Goal: Communication & Community: Answer question/provide support

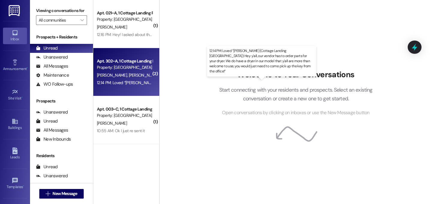
click at [138, 84] on div "12:14 PM: Loved “[PERSON_NAME] (Cottage Landing [GEOGRAPHIC_DATA]): Hey y'all, …" at bounding box center [326, 82] width 459 height 5
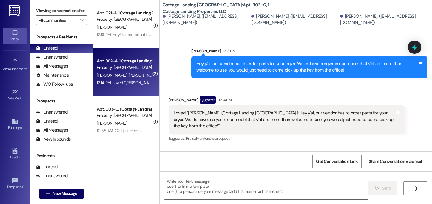
scroll to position [286, 0]
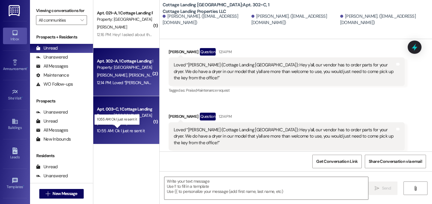
click at [130, 130] on div "10:55 AM: Ok I just re sent it 10:55 AM: Ok I just re sent it" at bounding box center [121, 130] width 48 height 5
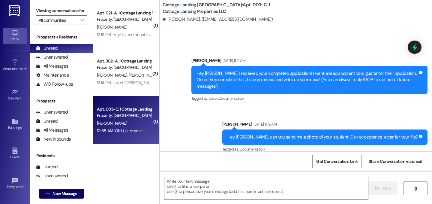
scroll to position [10257, 0]
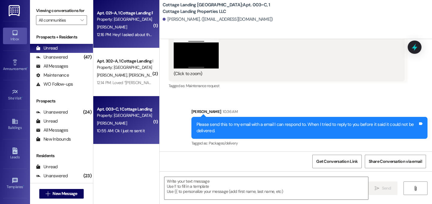
click at [136, 22] on div "Apt. 021~A, 1 Cottage Landing Properties LLC Property: [GEOGRAPHIC_DATA] [GEOGR…" at bounding box center [124, 16] width 57 height 14
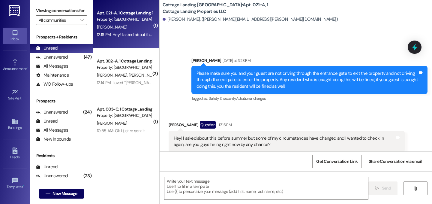
scroll to position [9598, 0]
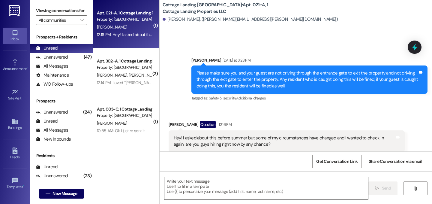
click at [195, 192] on textarea at bounding box center [266, 188] width 204 height 22
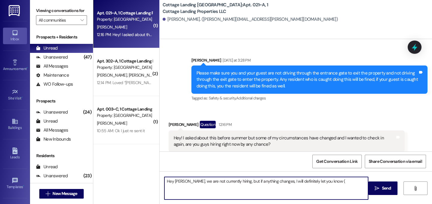
type textarea "Hey [PERSON_NAME], we are not currently hiring, but if anything changes, I will…"
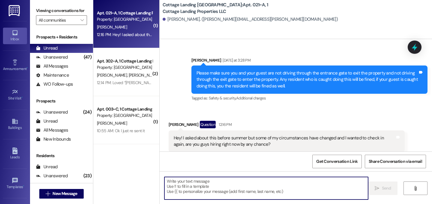
scroll to position [9598, 0]
